Goal: Find specific page/section: Find specific page/section

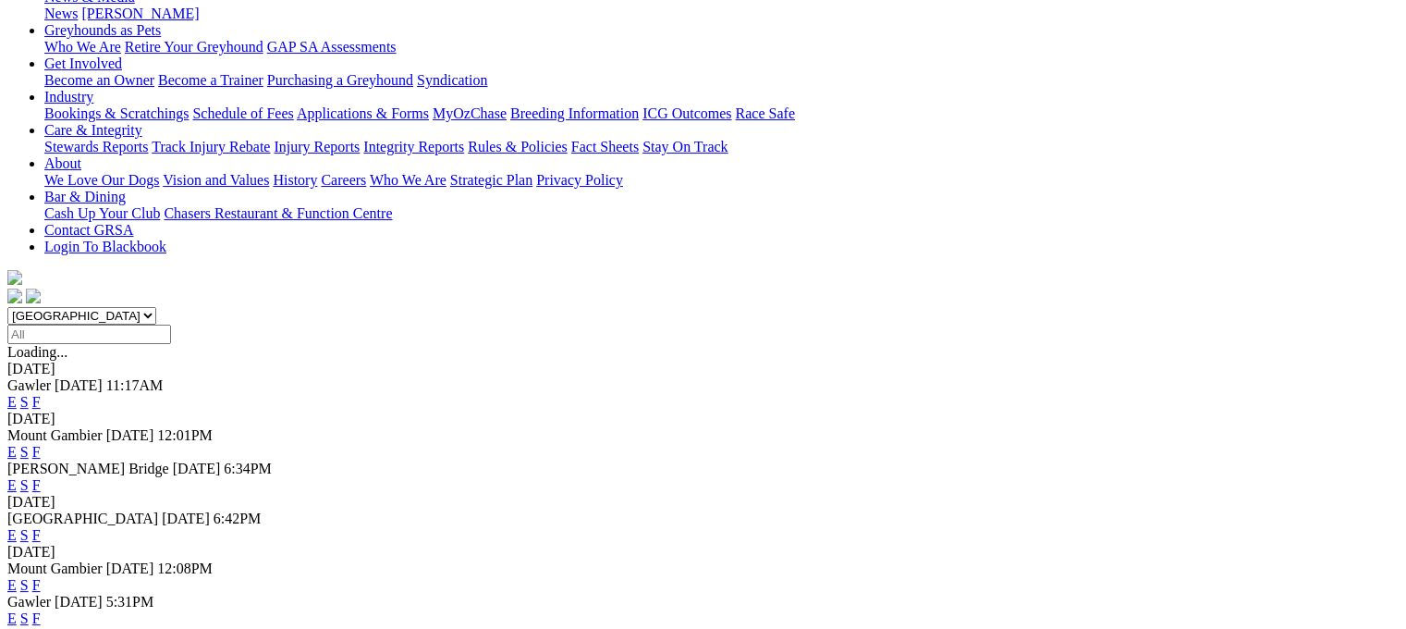
scroll to position [333, 0]
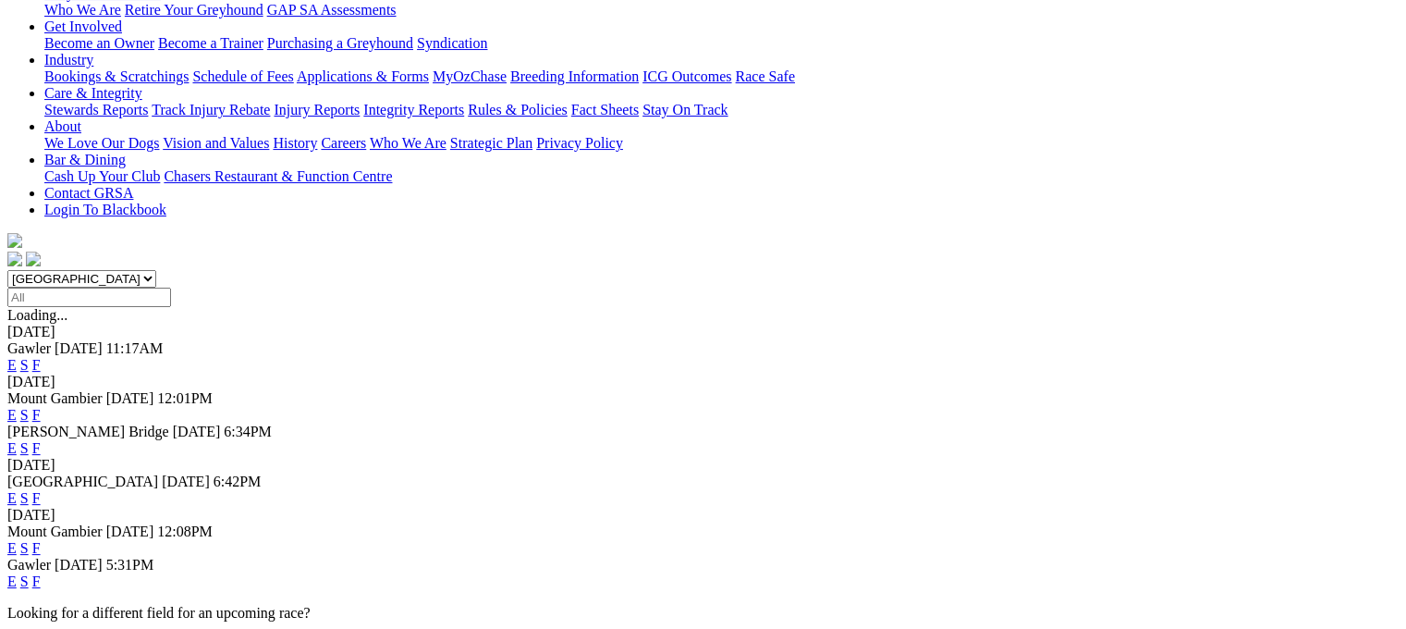
click at [41, 440] on link "F" at bounding box center [36, 448] width 8 height 16
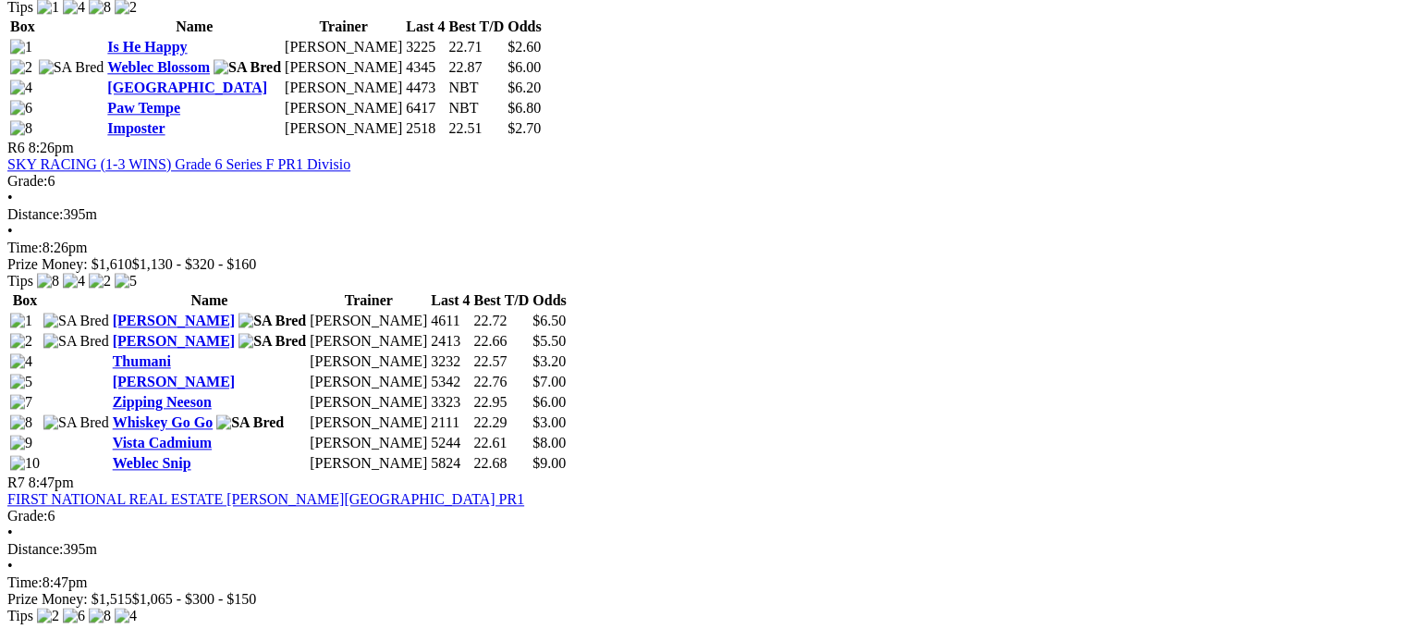
scroll to position [2255, 0]
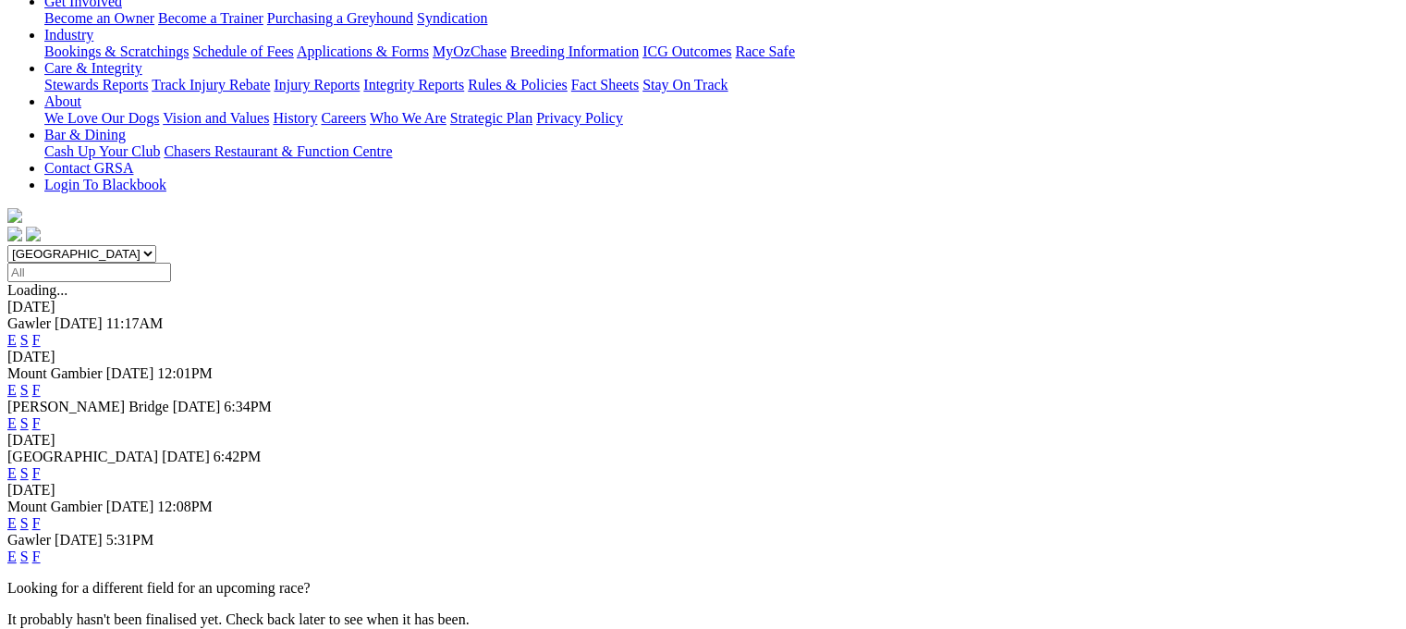
scroll to position [370, 0]
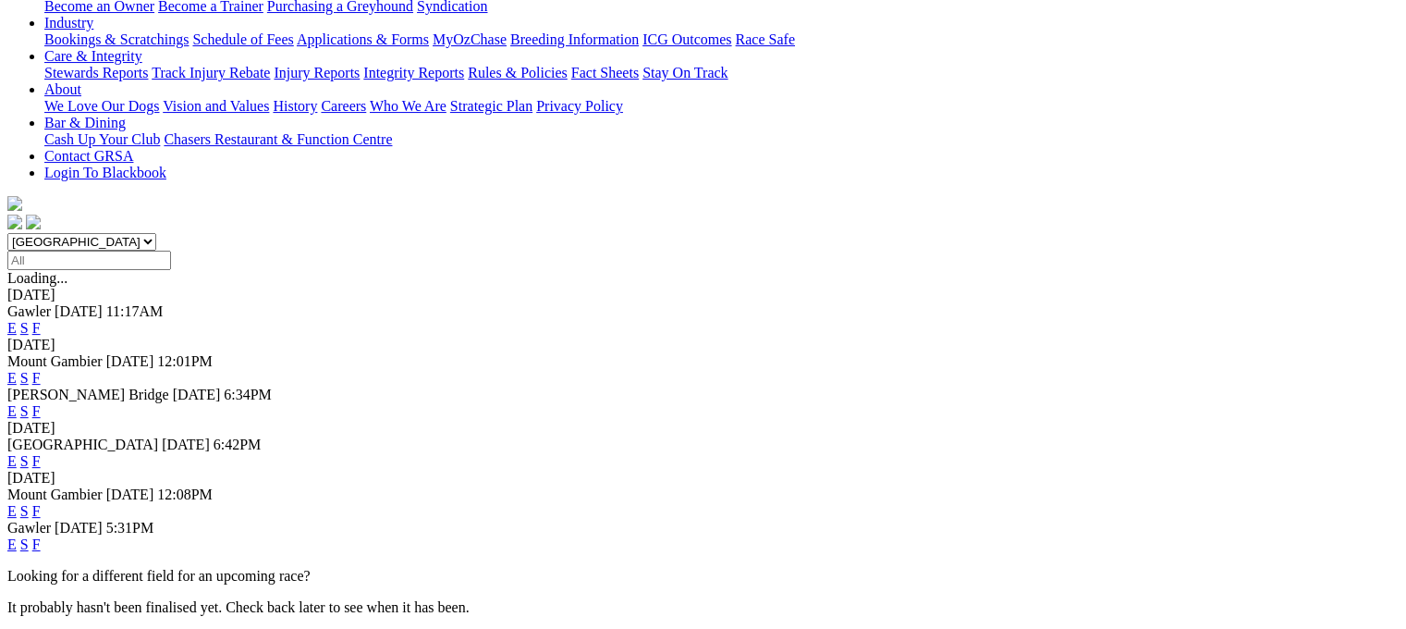
click at [41, 536] on link "F" at bounding box center [36, 544] width 8 height 16
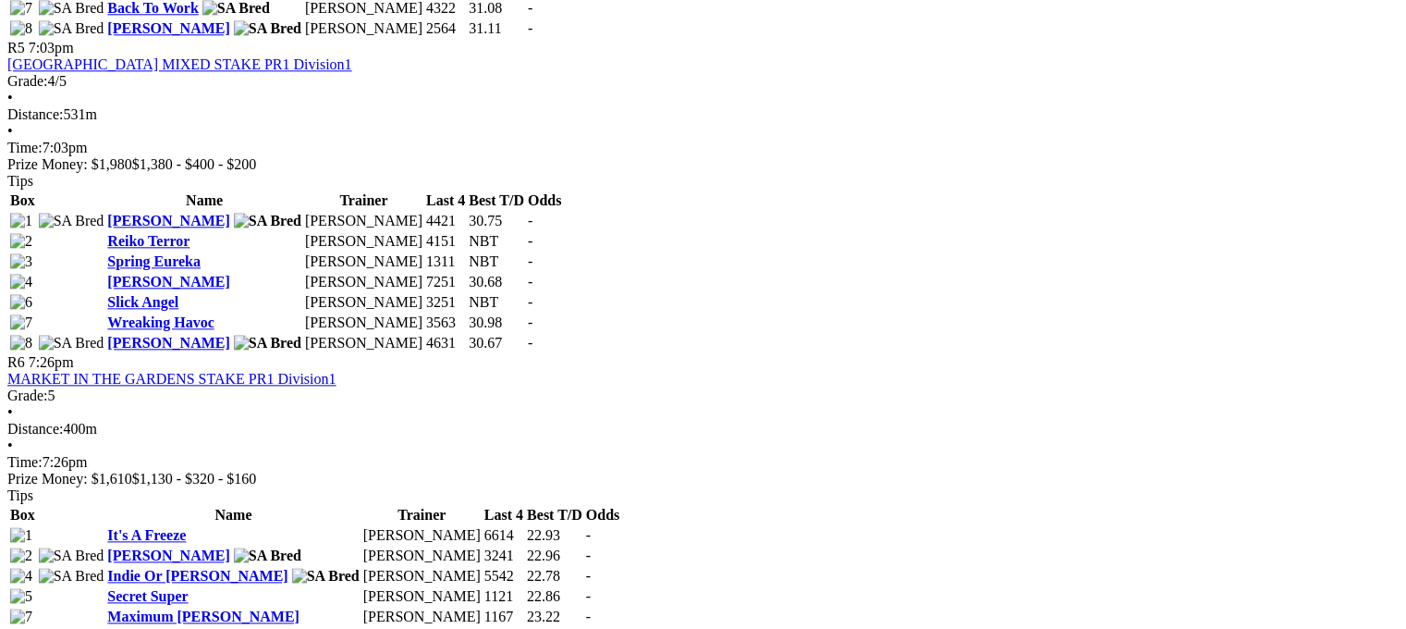
scroll to position [2181, 0]
